Goal: Information Seeking & Learning: Find specific fact

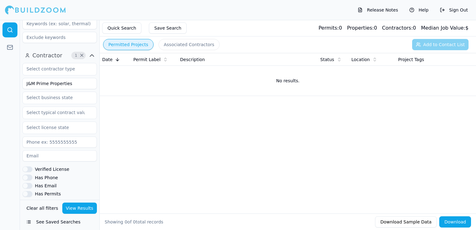
scroll to position [174, 0]
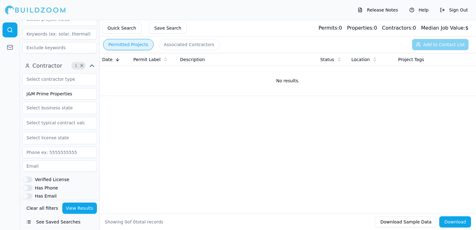
drag, startPoint x: 78, startPoint y: 93, endPoint x: 6, endPoint y: 83, distance: 72.9
click at [6, 83] on div "Location 1 × [US_STATE] Project 2 × Final Complete Select project recency Contr…" at bounding box center [238, 125] width 476 height 210
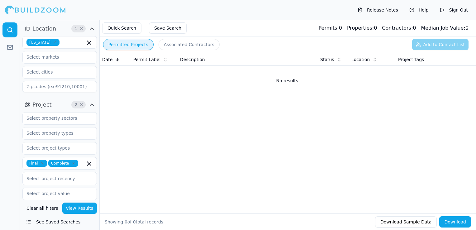
click at [53, 42] on icon "button" at bounding box center [55, 42] width 4 height 4
type input "FLO Construction Company"
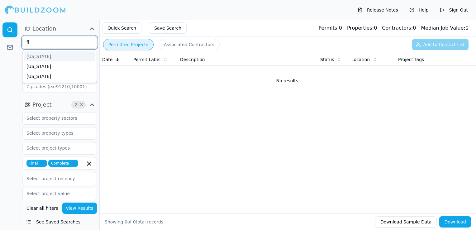
type input "flo"
click at [47, 56] on div "[US_STATE]" at bounding box center [59, 56] width 71 height 10
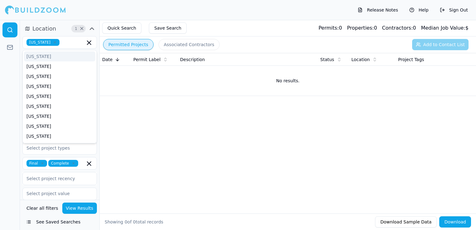
click at [78, 211] on button "View Results" at bounding box center [79, 207] width 35 height 11
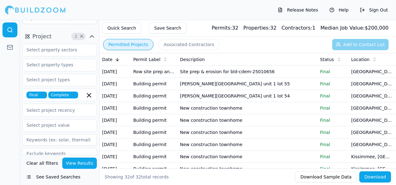
scroll to position [62, 0]
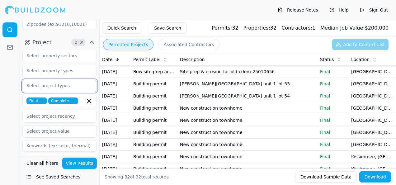
click at [62, 86] on input "text" at bounding box center [56, 85] width 66 height 11
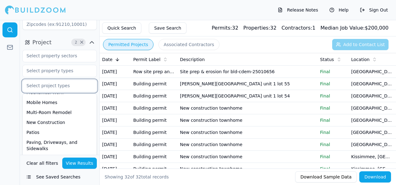
scroll to position [187, 0]
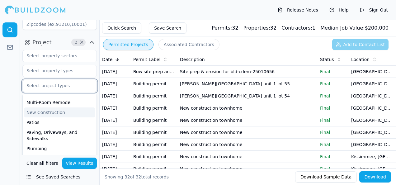
click at [50, 110] on div "New Construction" at bounding box center [59, 112] width 71 height 10
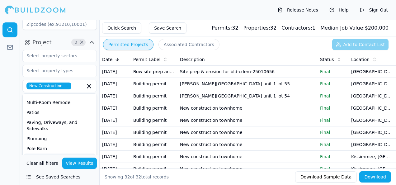
click at [77, 162] on button "View Results" at bounding box center [79, 163] width 35 height 11
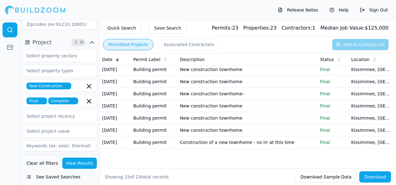
scroll to position [308, 0]
click at [226, 124] on td "New construction townhome" at bounding box center [248, 130] width 140 height 12
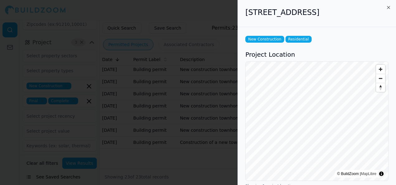
click at [295, 182] on div "© BuildZoom | MapLibre Showing 1 project location" at bounding box center [316, 124] width 143 height 127
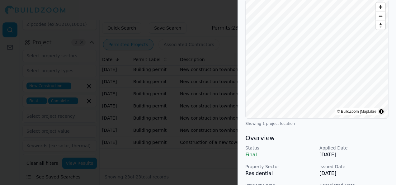
scroll to position [125, 0]
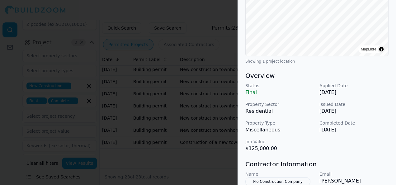
click at [166, 107] on div at bounding box center [198, 92] width 396 height 185
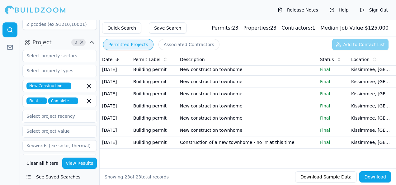
click at [168, 112] on td "Building permit" at bounding box center [154, 118] width 47 height 12
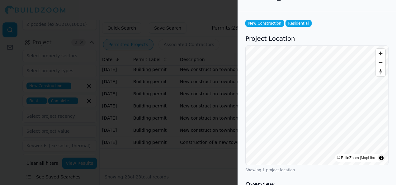
scroll to position [0, 0]
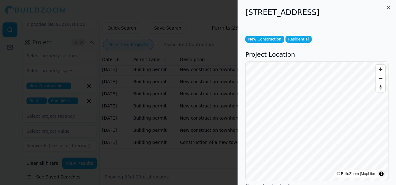
drag, startPoint x: 247, startPoint y: 12, endPoint x: 381, endPoint y: 11, distance: 134.8
click at [381, 11] on h2 "[STREET_ADDRESS]" at bounding box center [316, 12] width 143 height 10
drag, startPoint x: 381, startPoint y: 11, endPoint x: 369, endPoint y: 12, distance: 12.2
copy h2 "[STREET_ADDRESS]"
click at [225, 64] on div at bounding box center [198, 92] width 396 height 185
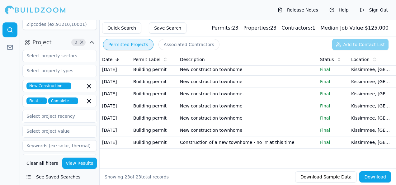
scroll to position [277, 0]
click at [194, 100] on td "New construction townhome-" at bounding box center [248, 94] width 140 height 12
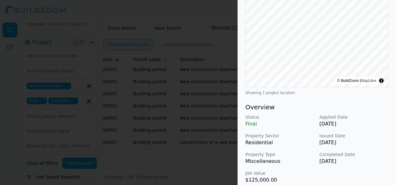
scroll to position [125, 0]
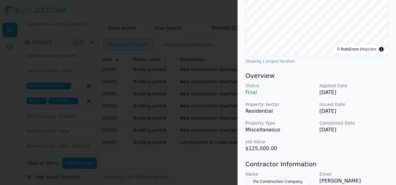
click at [167, 103] on div at bounding box center [198, 92] width 396 height 185
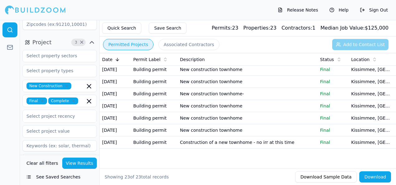
scroll to position [215, 0]
click at [213, 64] on td "New construction townhome-parcel number 072527541700010400" at bounding box center [248, 57] width 140 height 12
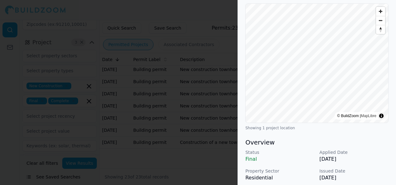
scroll to position [125, 0]
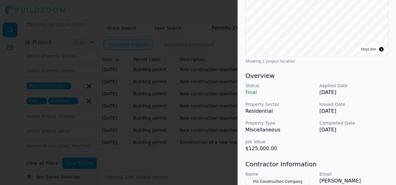
click at [161, 94] on div at bounding box center [198, 92] width 396 height 185
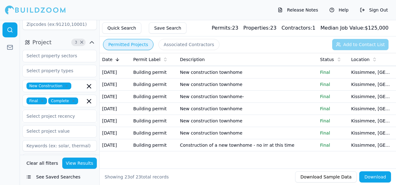
scroll to position [184, 0]
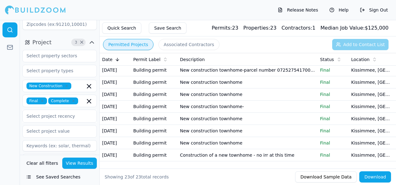
click at [178, 40] on td "New construction townhome - 5 heads - reclaimed water" at bounding box center [248, 34] width 140 height 12
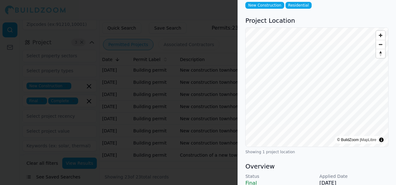
scroll to position [93, 0]
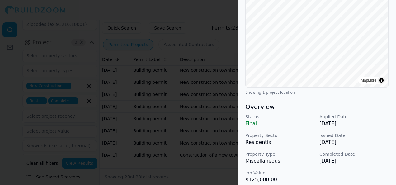
click at [158, 115] on div at bounding box center [198, 92] width 396 height 185
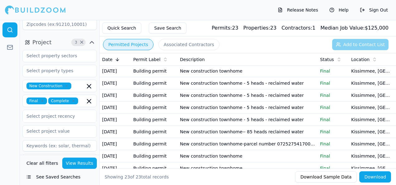
scroll to position [90, 0]
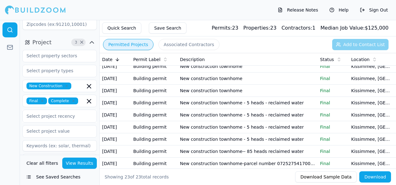
click at [176, 85] on td "Building permit" at bounding box center [154, 79] width 47 height 12
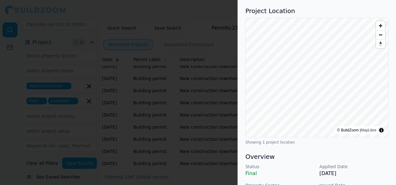
scroll to position [125, 0]
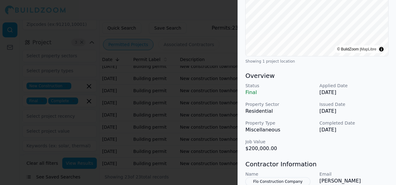
click at [127, 113] on div at bounding box center [198, 92] width 396 height 185
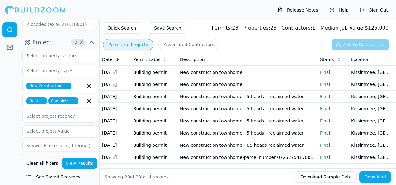
scroll to position [90, 0]
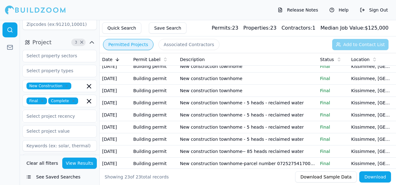
click at [172, 97] on td "Building permit" at bounding box center [154, 91] width 47 height 12
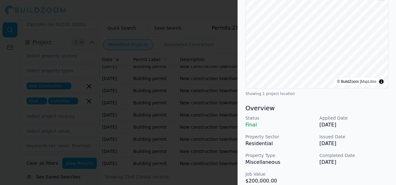
scroll to position [93, 0]
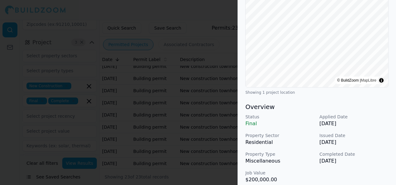
click at [159, 89] on div at bounding box center [198, 92] width 396 height 185
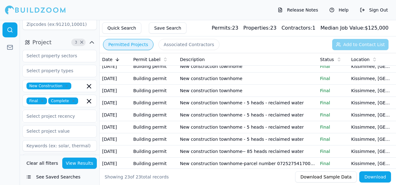
click at [165, 48] on td "Building permit" at bounding box center [154, 42] width 47 height 12
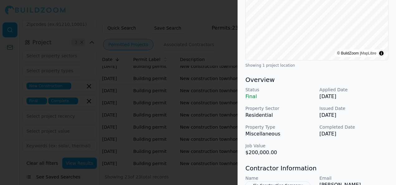
scroll to position [125, 0]
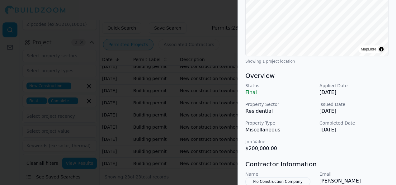
click at [172, 94] on div at bounding box center [198, 92] width 396 height 185
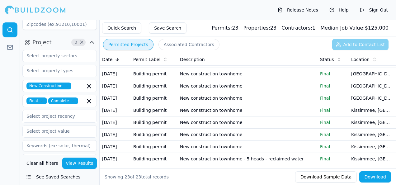
scroll to position [28, 0]
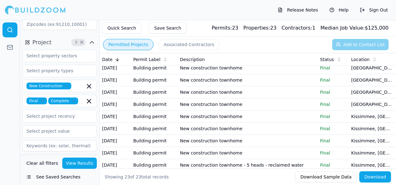
click at [172, 74] on td "Building permit" at bounding box center [154, 68] width 47 height 12
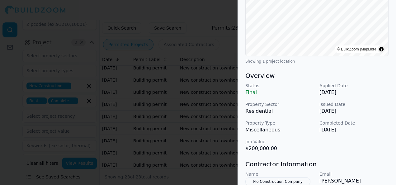
scroll to position [0, 0]
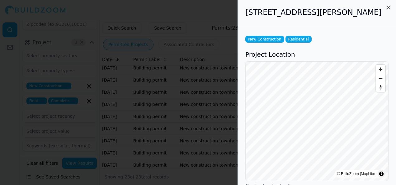
drag, startPoint x: 247, startPoint y: 11, endPoint x: 381, endPoint y: 8, distance: 134.9
click at [381, 8] on h2 "[STREET_ADDRESS][PERSON_NAME]" at bounding box center [316, 12] width 143 height 10
drag, startPoint x: 381, startPoint y: 8, endPoint x: 370, endPoint y: 11, distance: 11.9
copy h2 "[STREET_ADDRESS][PERSON_NAME]"
click at [178, 92] on div at bounding box center [198, 92] width 396 height 185
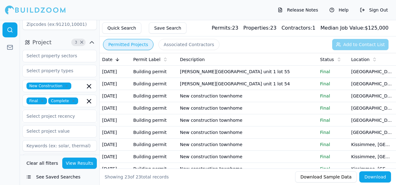
click at [184, 90] on td "[PERSON_NAME][GEOGRAPHIC_DATA] unit 1 lot 54" at bounding box center [248, 84] width 140 height 12
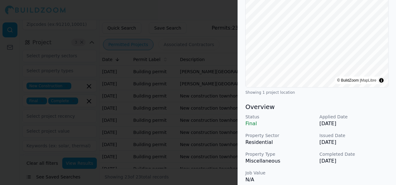
scroll to position [125, 0]
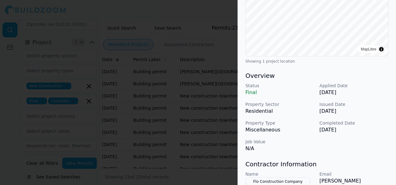
click at [179, 112] on div at bounding box center [198, 92] width 396 height 185
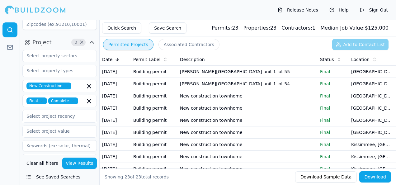
click at [169, 88] on td "Building permit" at bounding box center [154, 84] width 47 height 12
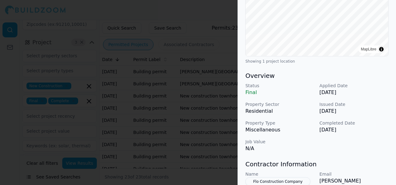
click at [173, 113] on div at bounding box center [198, 92] width 396 height 185
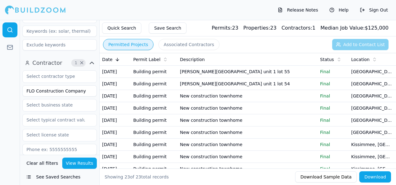
scroll to position [187, 0]
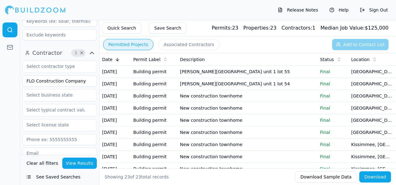
click at [61, 80] on input "FLO Construction Company" at bounding box center [59, 80] width 74 height 11
